Goal: Task Accomplishment & Management: Manage account settings

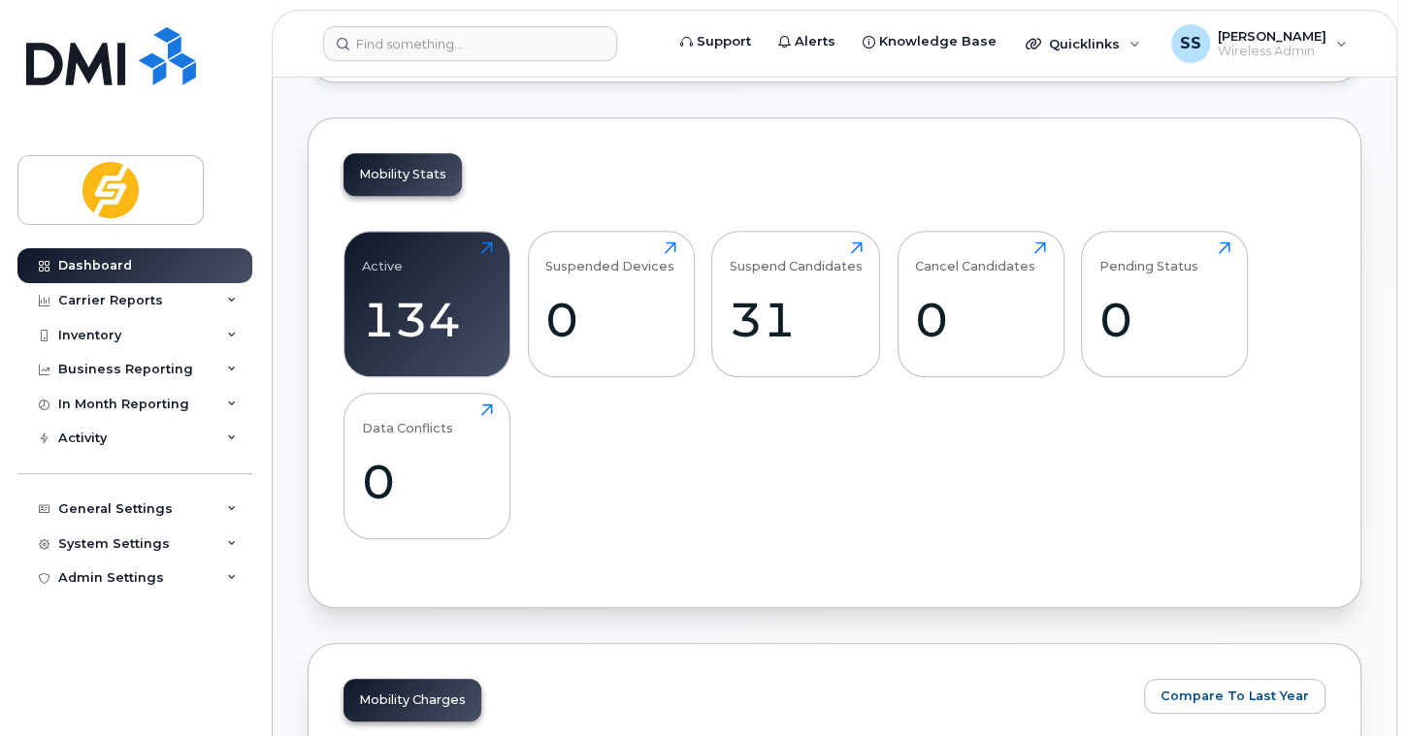
scroll to position [619, 0]
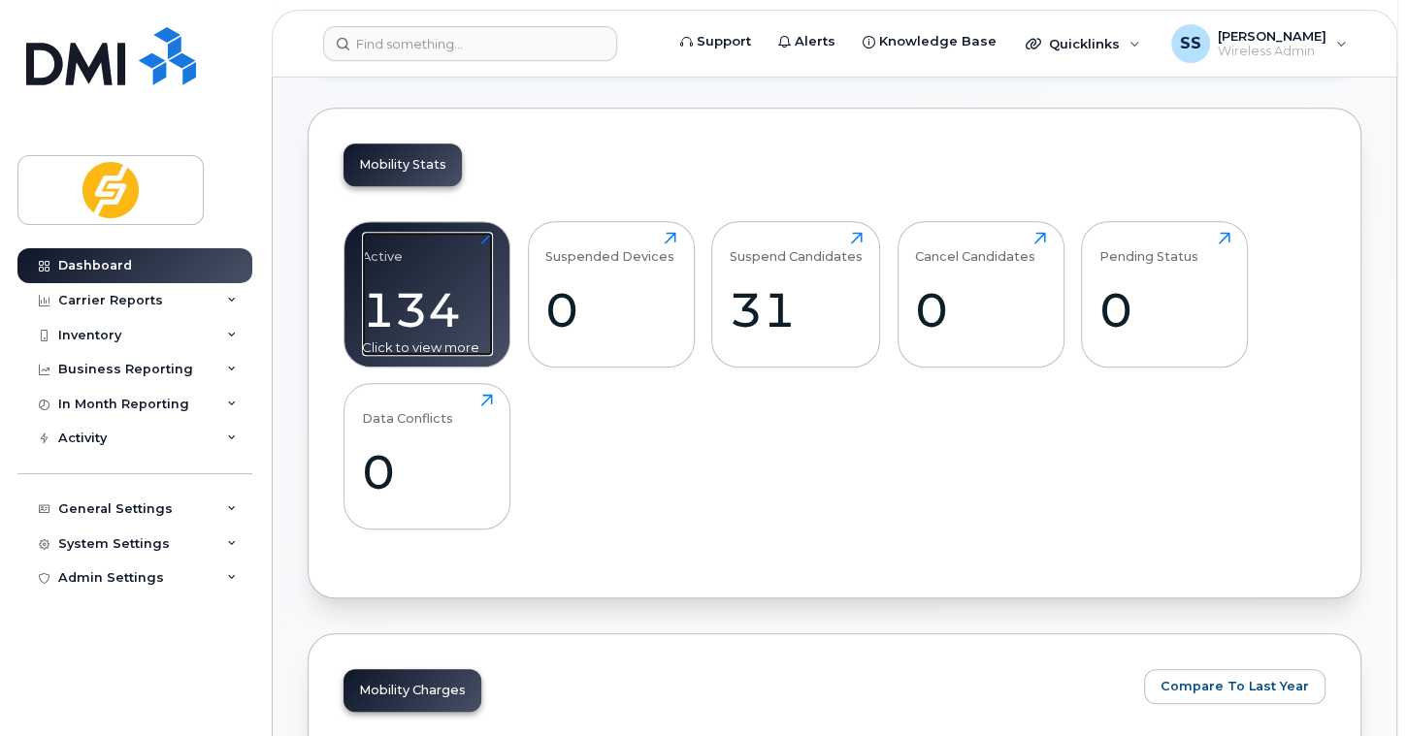
click at [416, 303] on div "134" at bounding box center [427, 309] width 131 height 57
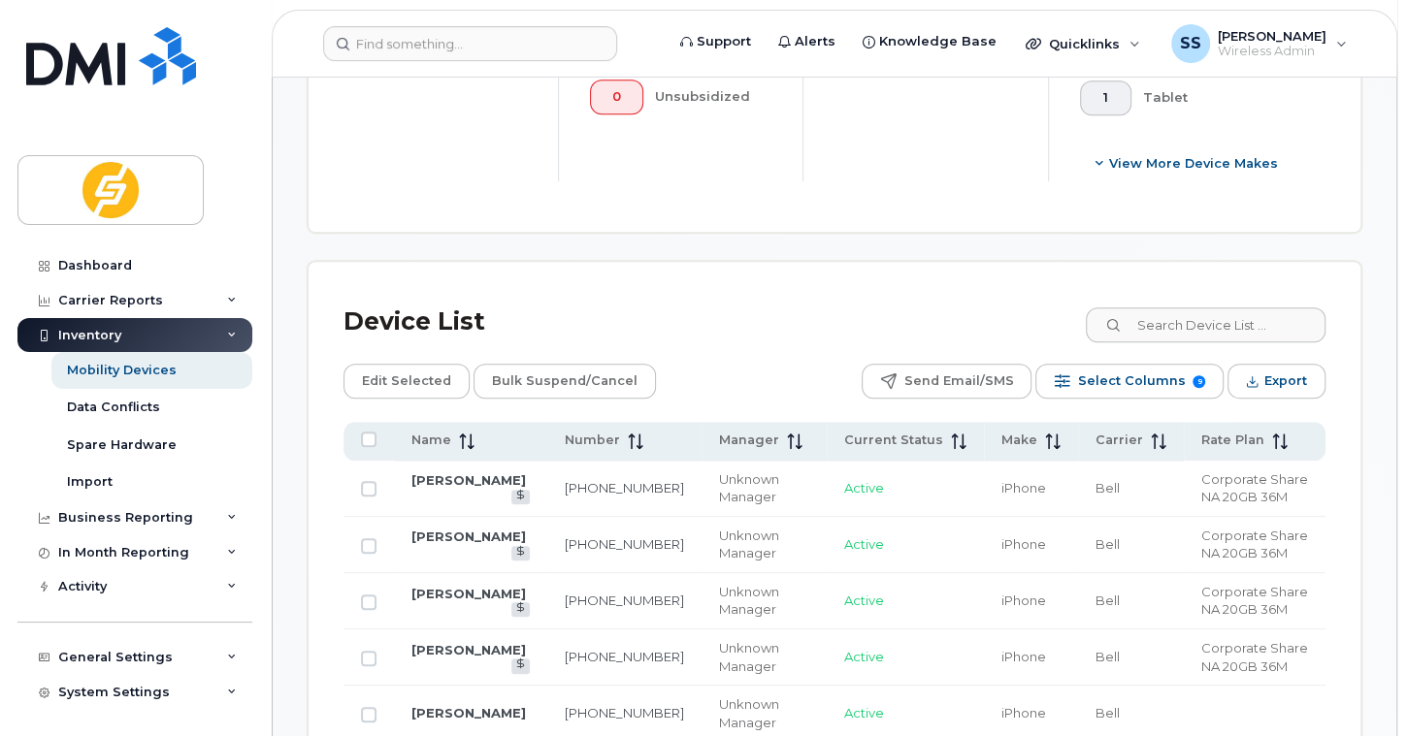
scroll to position [844, 0]
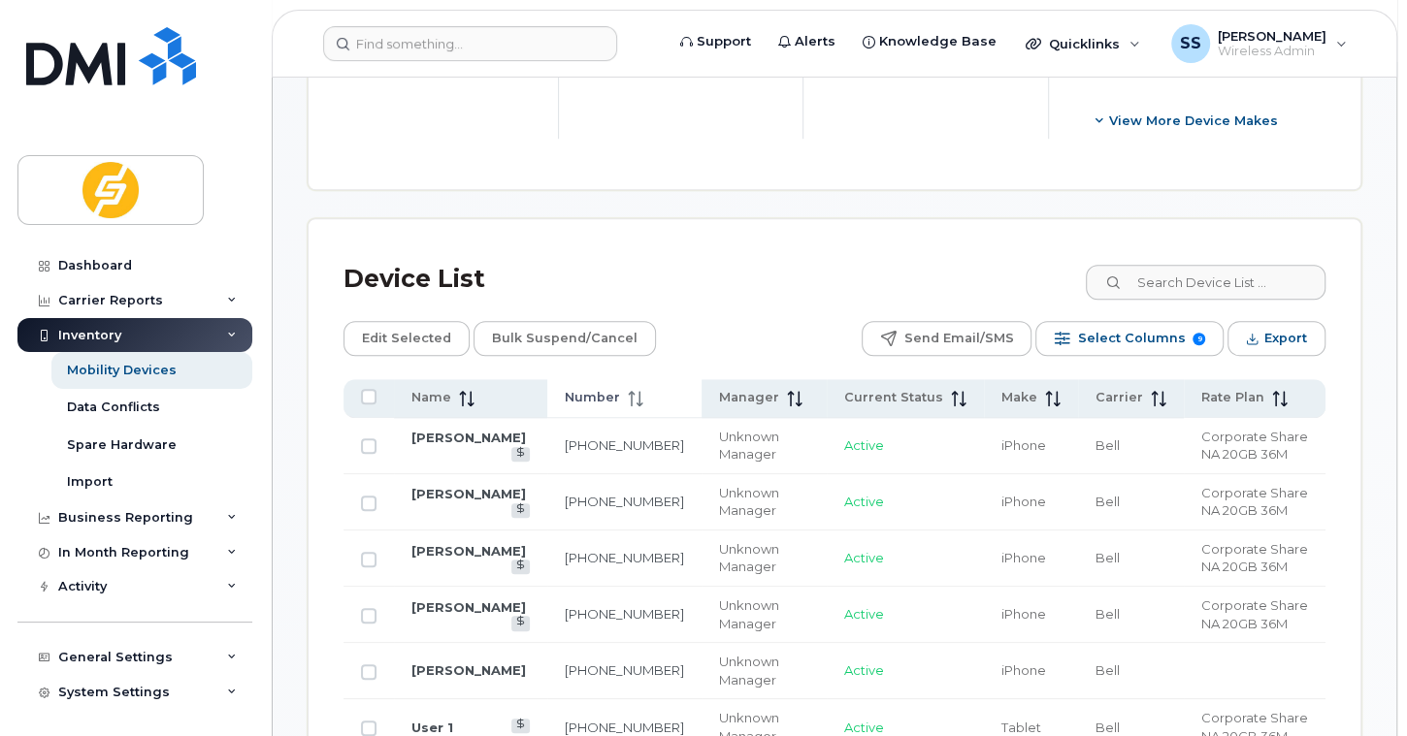
click at [611, 394] on span "Number" at bounding box center [592, 397] width 55 height 17
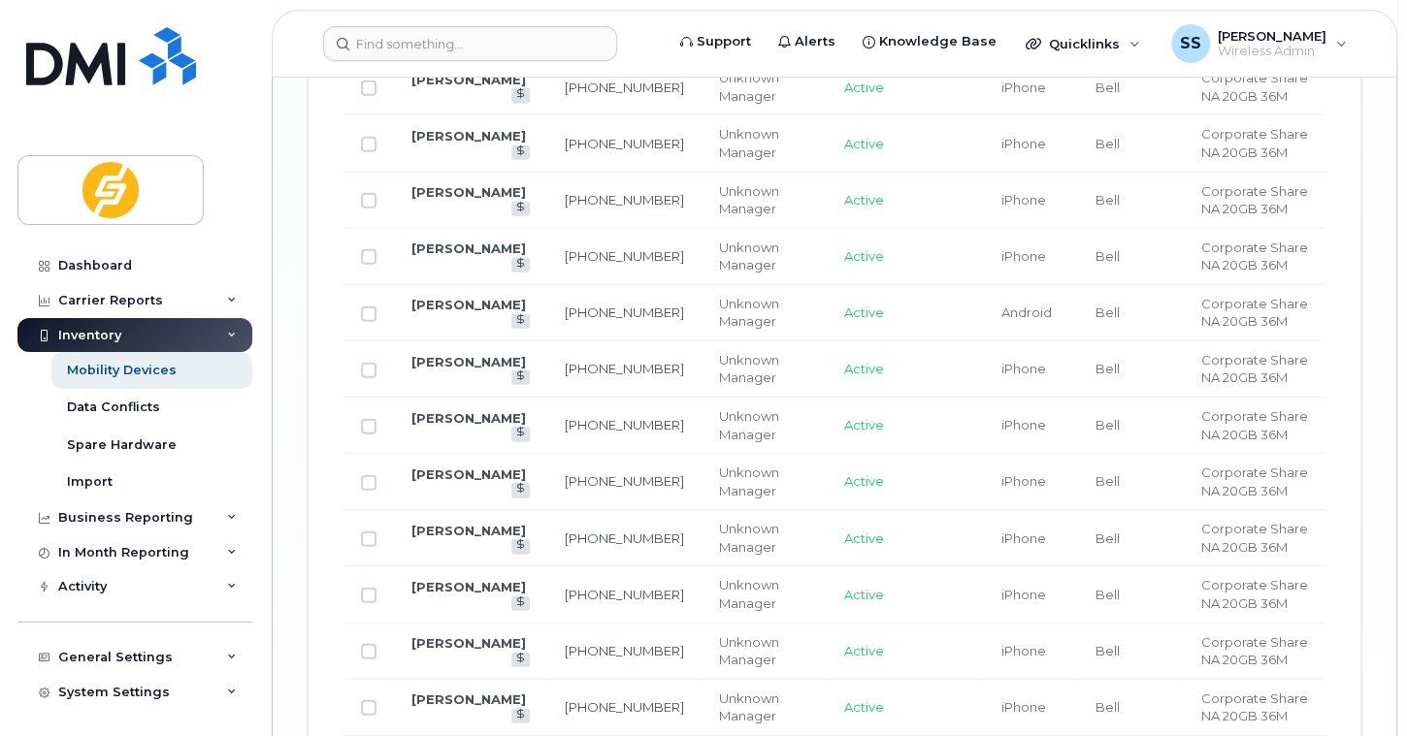
scroll to position [3497, 0]
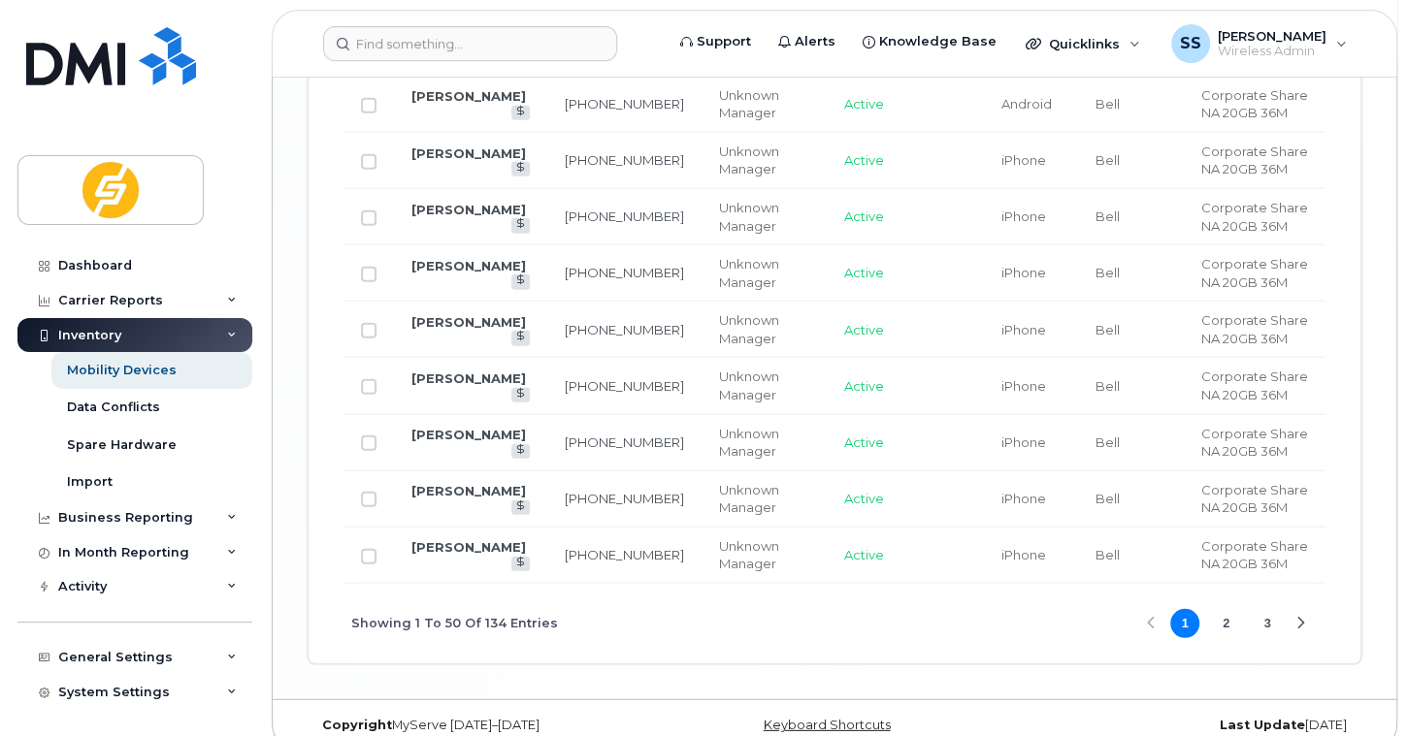
click at [1232, 609] on button "2" at bounding box center [1226, 623] width 29 height 29
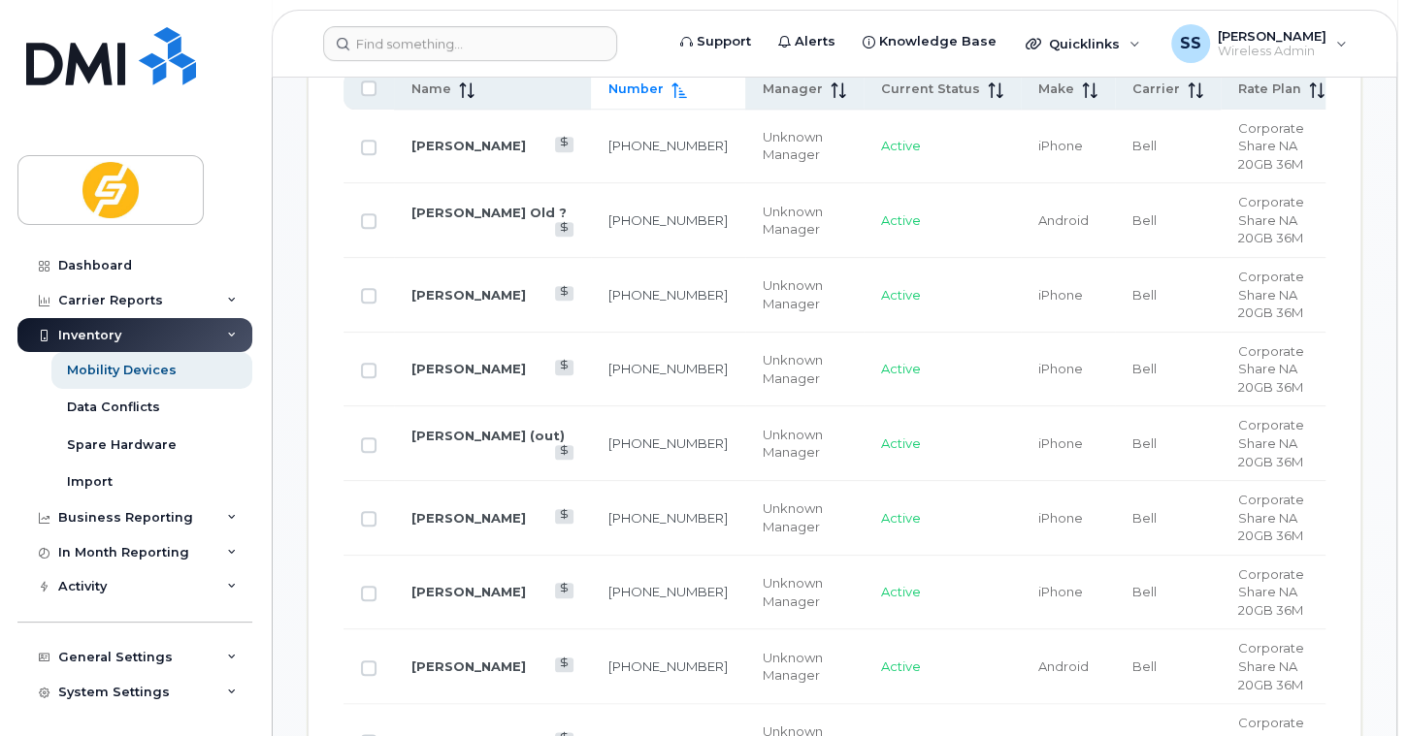
scroll to position [1142, 0]
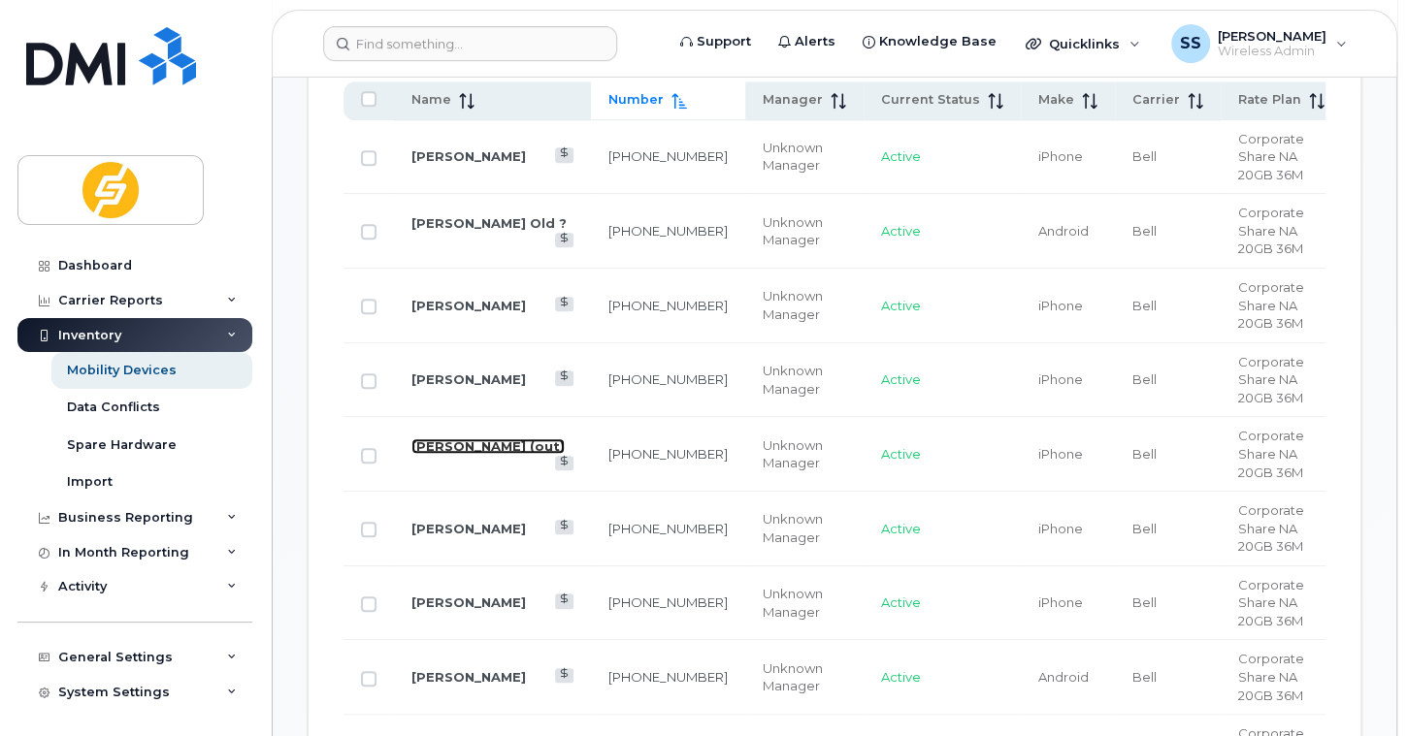
click at [440, 439] on link "[PERSON_NAME] (out)" at bounding box center [487, 447] width 153 height 16
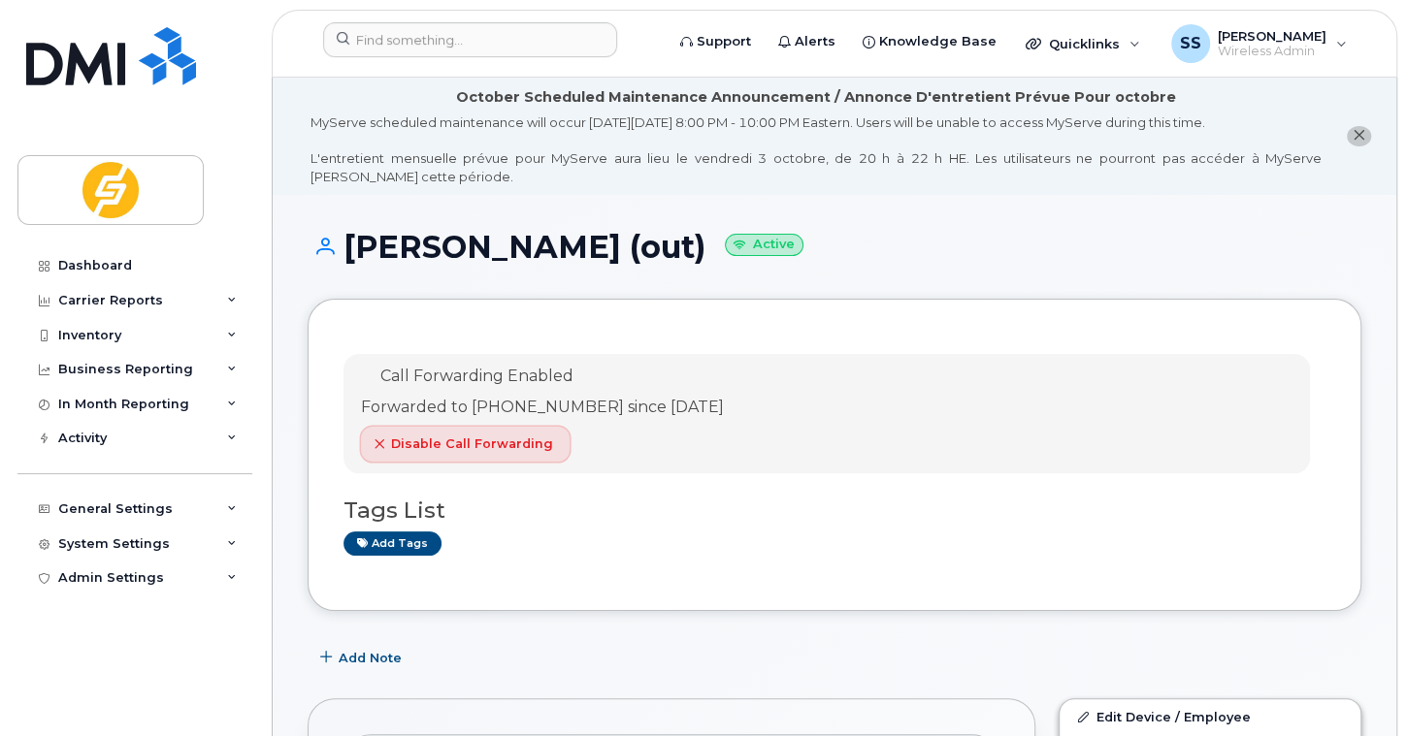
click at [438, 443] on span "Disable Call Forwarding" at bounding box center [472, 444] width 162 height 18
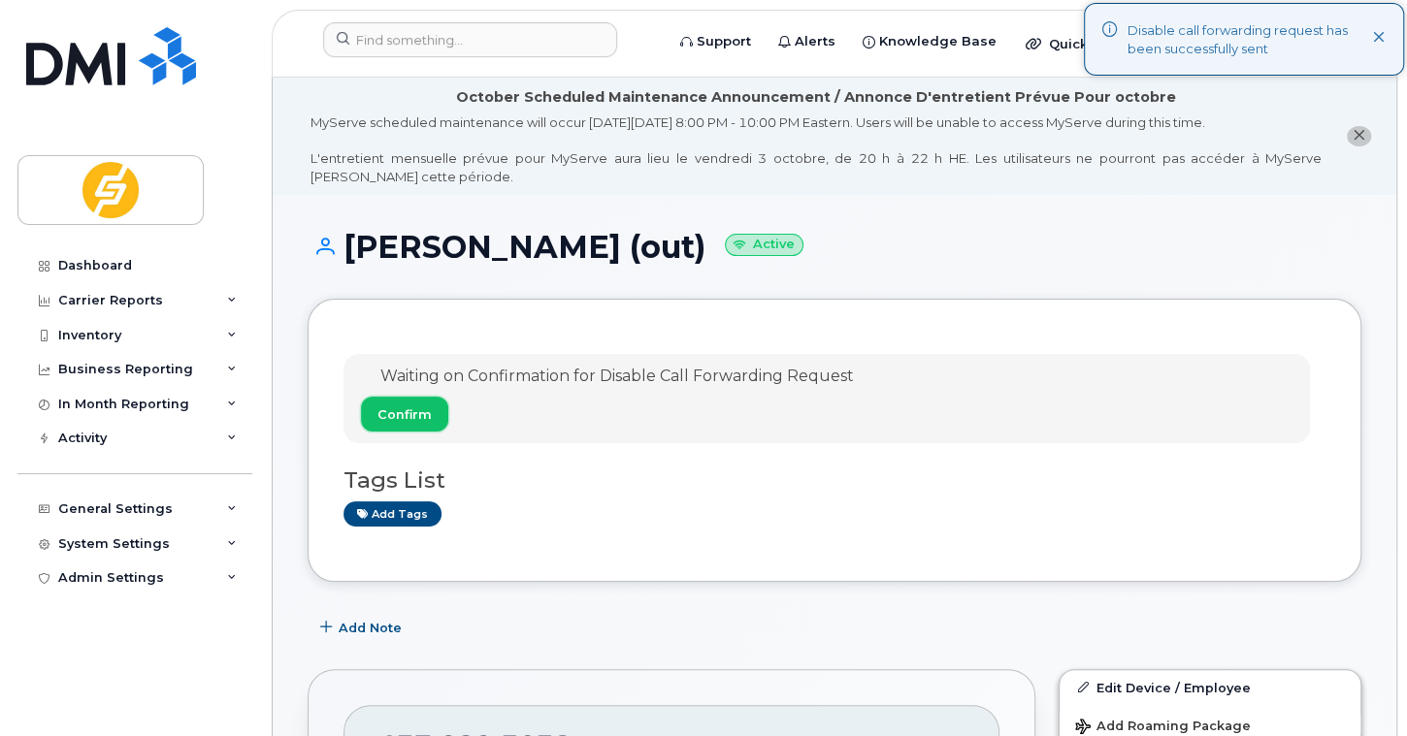
click at [406, 409] on span "Confirm" at bounding box center [404, 415] width 54 height 18
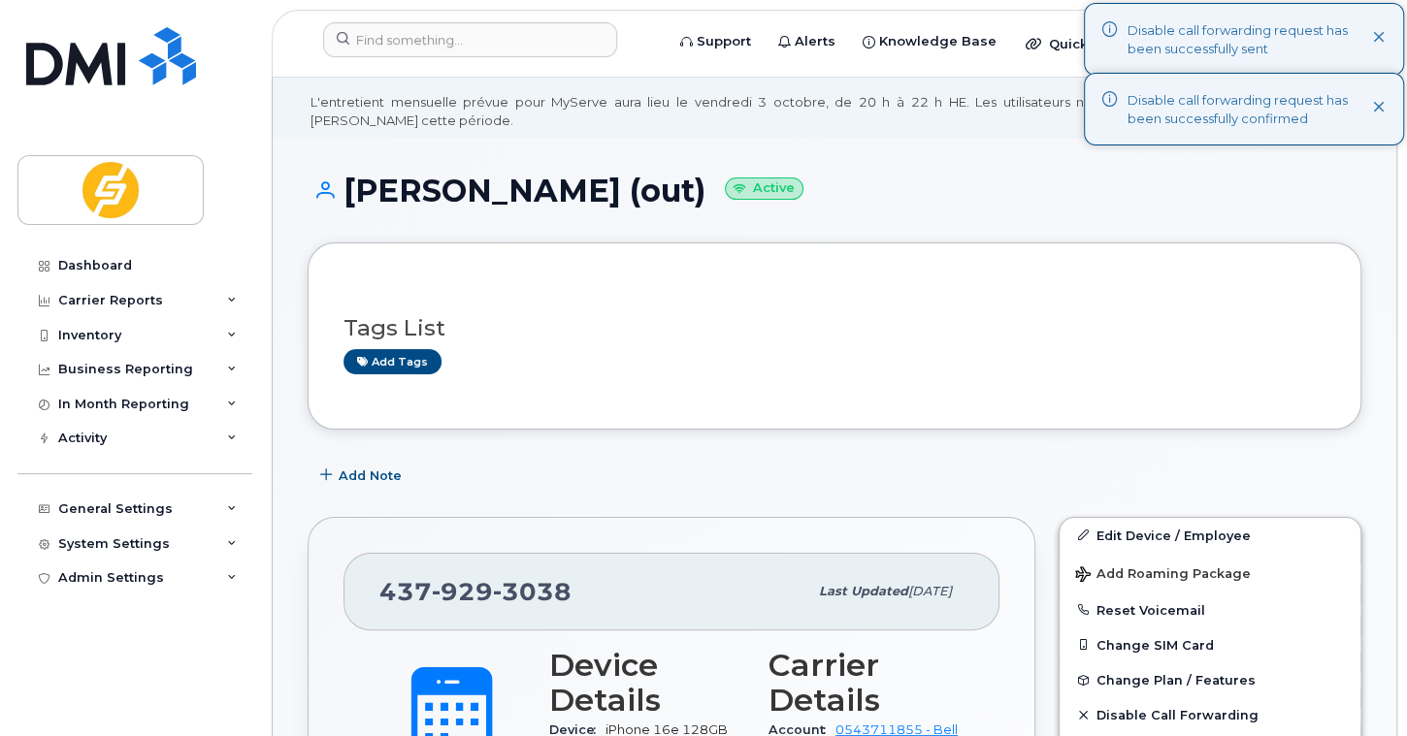
scroll to position [50, 0]
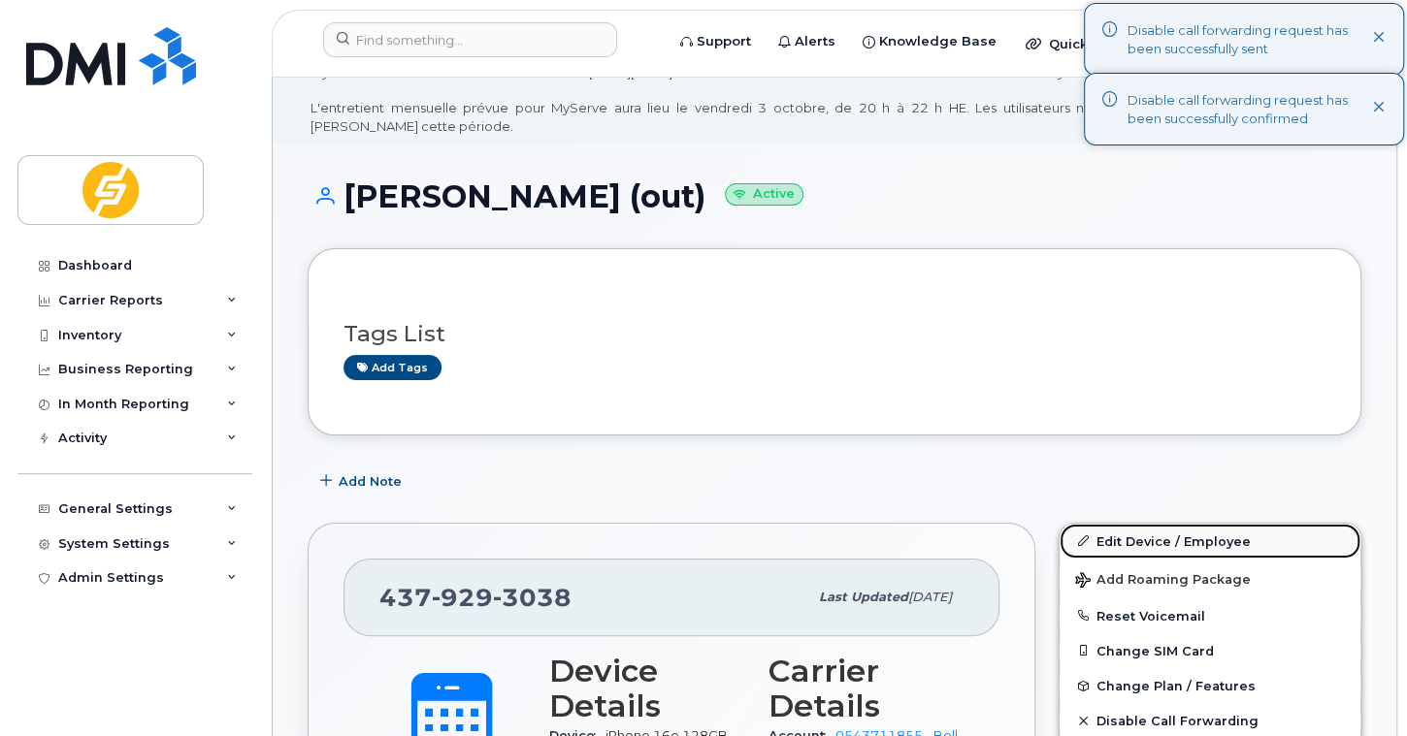
click at [1161, 529] on link "Edit Device / Employee" at bounding box center [1209, 541] width 301 height 35
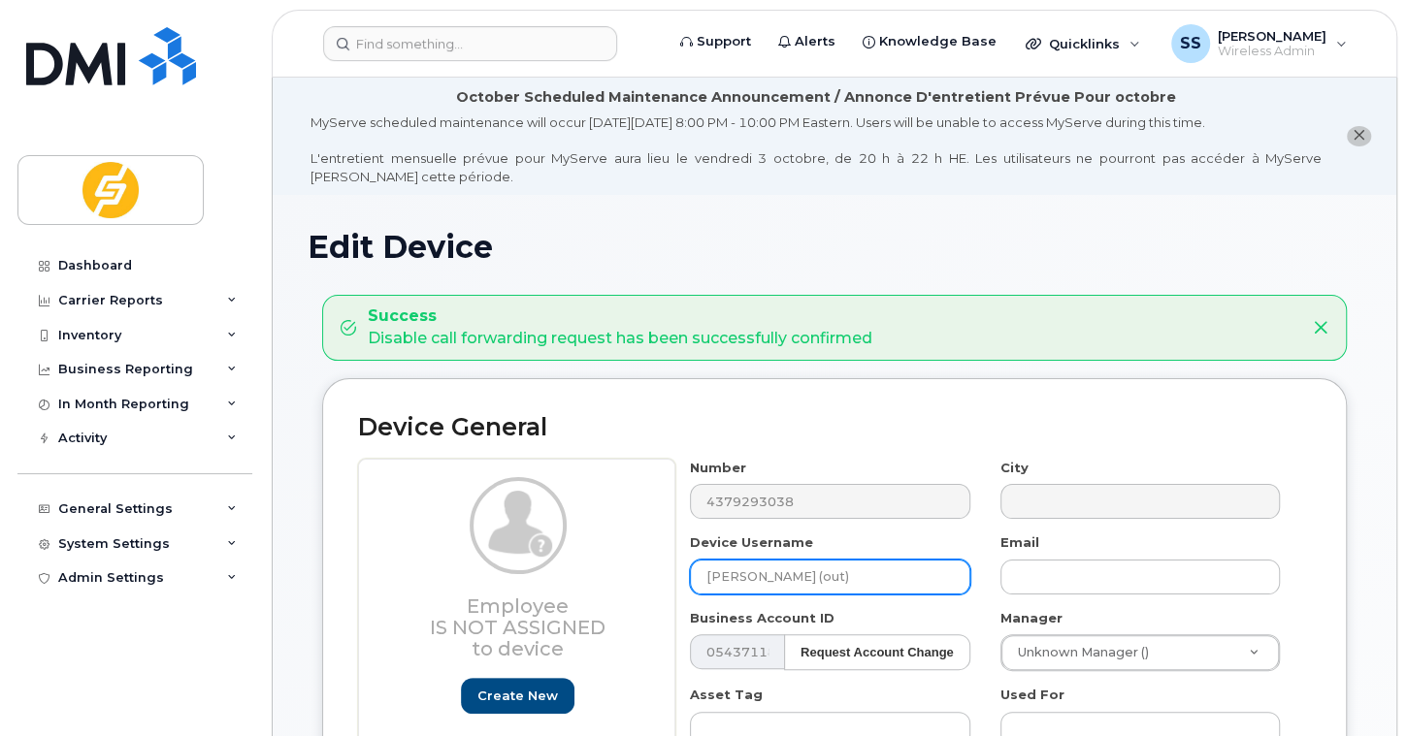
drag, startPoint x: 875, startPoint y: 579, endPoint x: 594, endPoint y: 563, distance: 281.8
click at [594, 563] on div "Employee Is not assigned to device Create new or select existing Employee Selec…" at bounding box center [834, 713] width 953 height 508
type input "[PERSON_NAME]"
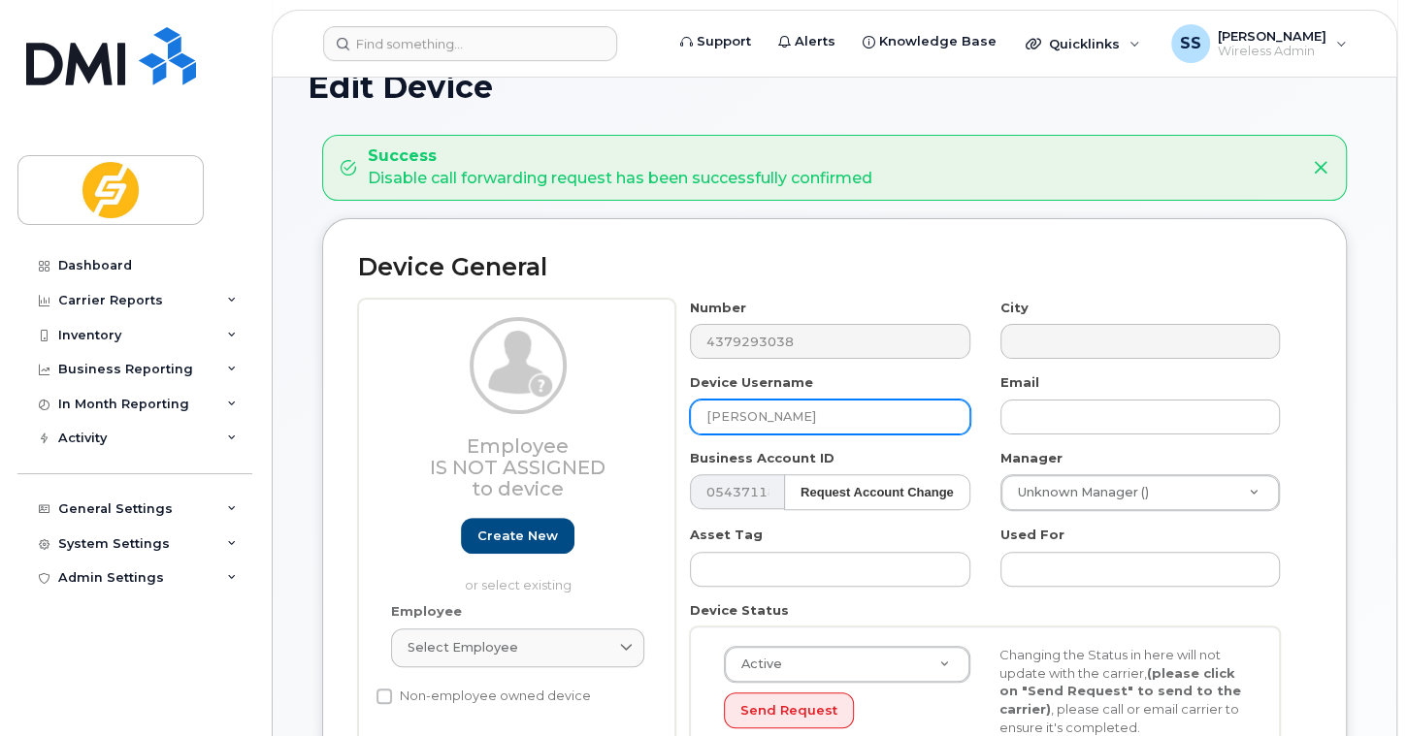
scroll to position [804, 0]
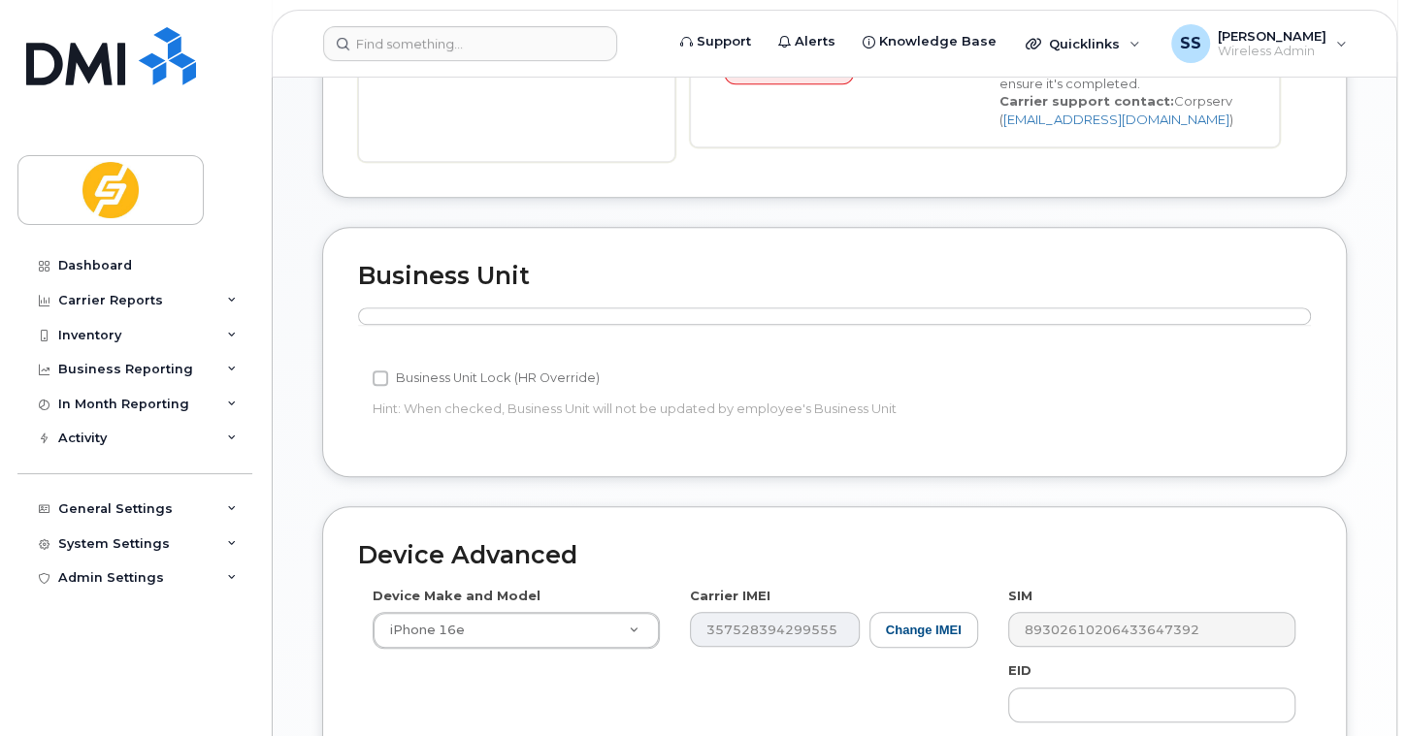
drag, startPoint x: 1404, startPoint y: 511, endPoint x: 1401, endPoint y: 613, distance: 101.9
click at [1401, 613] on body "Support Alerts Knowledge Base Quicklinks Suspend / Cancel Device Change SIM Car…" at bounding box center [703, 141] width 1407 height 1890
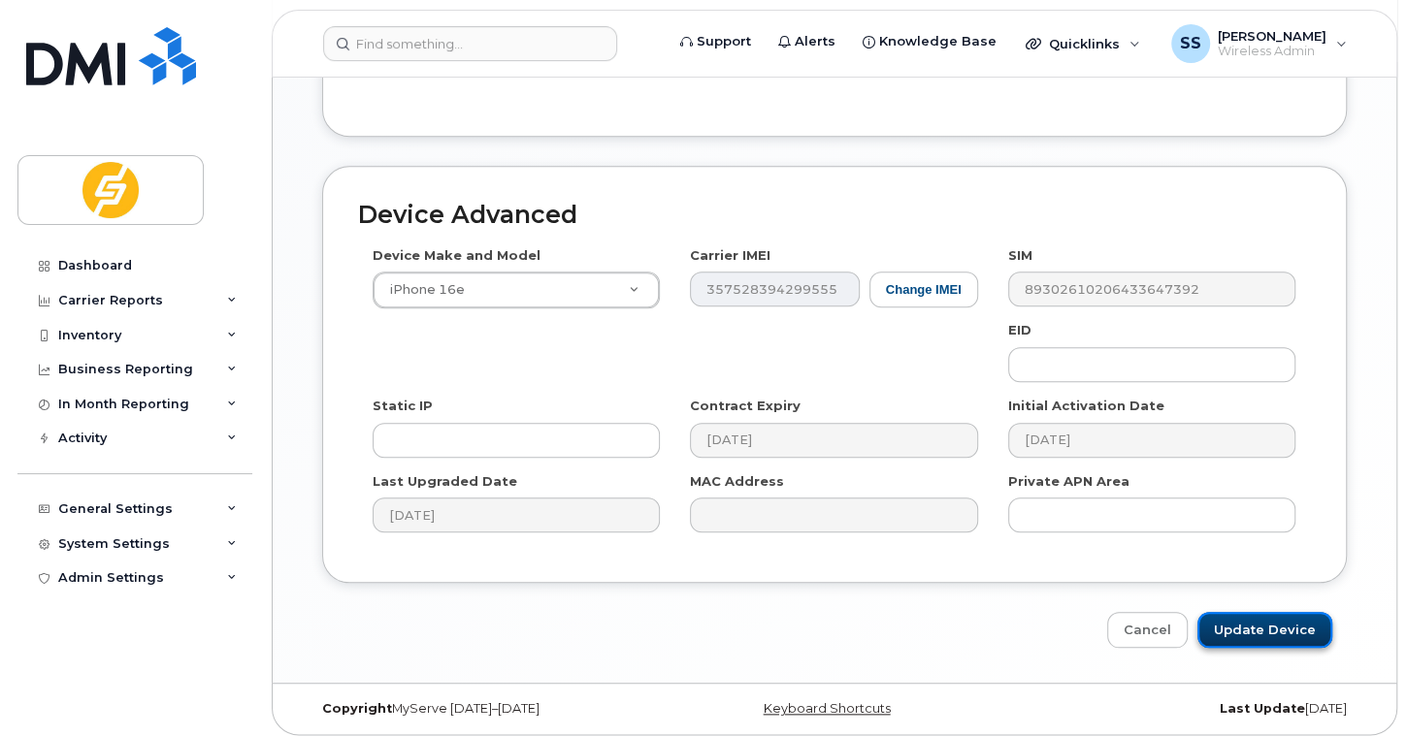
click at [1274, 622] on input "Update Device" at bounding box center [1264, 630] width 135 height 36
type input "Saving..."
